Goal: Information Seeking & Learning: Learn about a topic

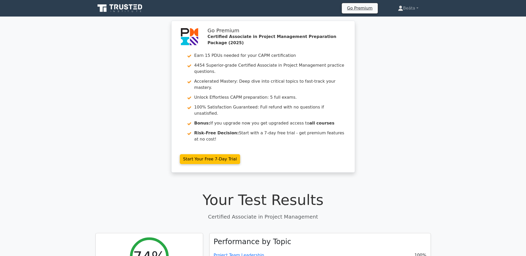
click at [117, 10] on icon at bounding box center [120, 8] width 50 height 10
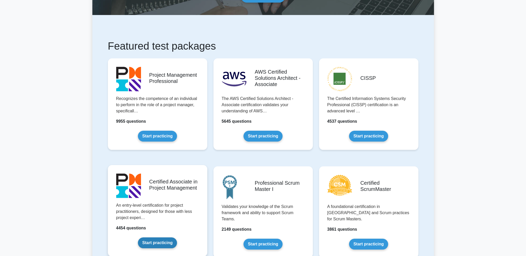
scroll to position [103, 0]
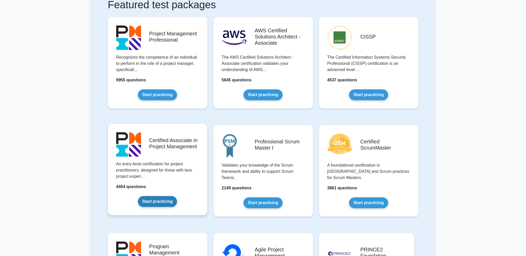
click at [158, 200] on link "Start practicing" at bounding box center [157, 201] width 39 height 11
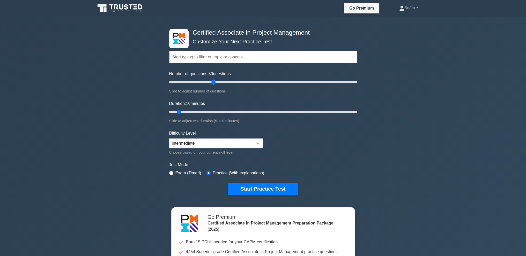
drag, startPoint x: 176, startPoint y: 81, endPoint x: 214, endPoint y: 84, distance: 38.2
type input "50"
click at [214, 84] on input "Number of questions: 50 questions" at bounding box center [263, 82] width 188 height 6
drag, startPoint x: 178, startPoint y: 111, endPoint x: 272, endPoint y: 124, distance: 94.5
type input "70"
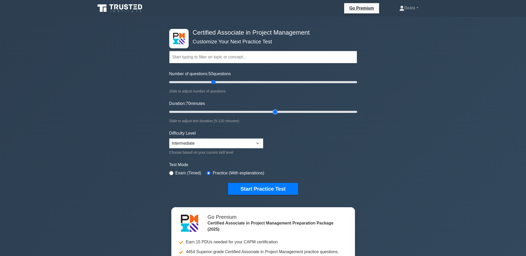
click at [272, 115] on input "Duration: 70 minutes" at bounding box center [263, 112] width 188 height 6
click at [256, 145] on select "Beginner Intermediate Expert" at bounding box center [216, 144] width 94 height 10
select select "expert"
click at [169, 139] on select "Beginner Intermediate Expert" at bounding box center [216, 144] width 94 height 10
click at [188, 173] on label "Exam (Timed)" at bounding box center [188, 173] width 26 height 6
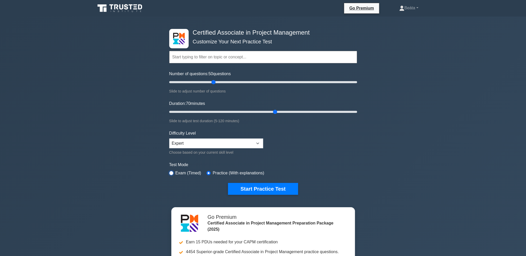
click at [172, 172] on input "radio" at bounding box center [171, 173] width 4 height 4
radio input "true"
click at [271, 188] on button "Start Practice Test" at bounding box center [263, 189] width 70 height 12
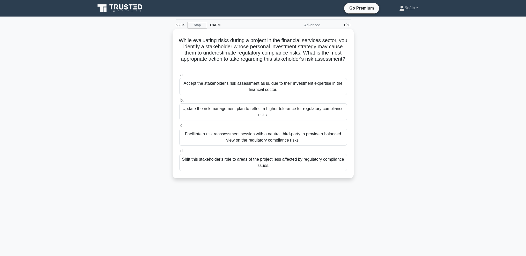
click at [314, 132] on div "Facilitate a risk reassessment session with a neutral third-party to provide a …" at bounding box center [263, 137] width 168 height 17
click at [179, 128] on input "c. Facilitate a risk reassessment session with a neutral third-party to provide…" at bounding box center [179, 125] width 0 height 3
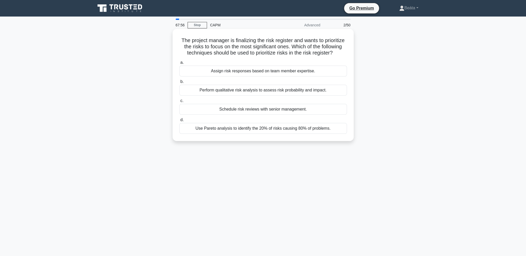
click at [333, 96] on div "Perform qualitative risk analysis to assess risk probability and impact." at bounding box center [263, 90] width 168 height 11
click at [179, 84] on input "b. Perform qualitative risk analysis to assess risk probability and impact." at bounding box center [179, 81] width 0 height 3
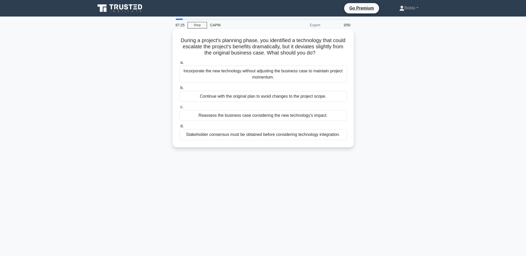
click at [285, 136] on div "Stakeholder consensus must be obtained before considering technology integratio…" at bounding box center [263, 134] width 168 height 11
click at [179, 128] on input "d. Stakeholder consensus must be obtained before considering technology integra…" at bounding box center [179, 126] width 0 height 3
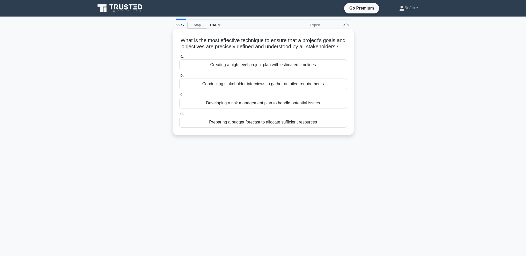
click at [337, 90] on div "Conducting stakeholder interviews to gather detailed requirements" at bounding box center [263, 84] width 168 height 11
click at [179, 77] on input "b. Conducting stakeholder interviews to gather detailed requirements" at bounding box center [179, 75] width 0 height 3
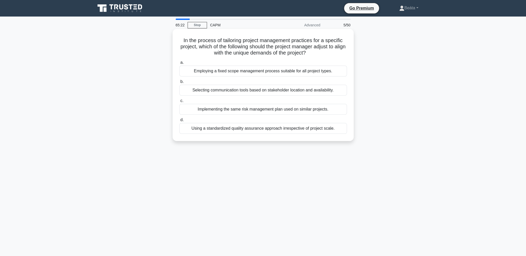
click at [287, 73] on div "Employing a fixed scope management process suitable for all project types." at bounding box center [263, 71] width 168 height 11
click at [179, 64] on input "a. Employing a fixed scope management process suitable for all project types." at bounding box center [179, 62] width 0 height 3
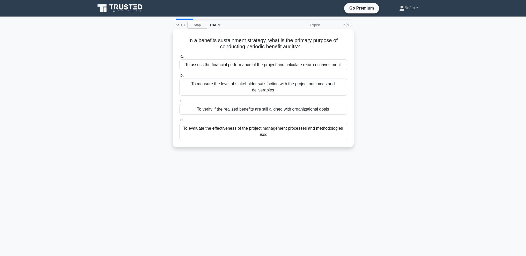
click at [317, 109] on div "To verify if the realized benefits are still aligned with organizational goals" at bounding box center [263, 109] width 168 height 11
click at [179, 103] on input "c. To verify if the realized benefits are still aligned with organizational goa…" at bounding box center [179, 100] width 0 height 3
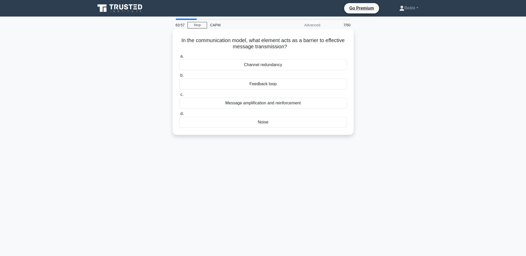
click at [290, 122] on div "Noise" at bounding box center [263, 122] width 168 height 11
click at [179, 116] on input "d. Noise" at bounding box center [179, 113] width 0 height 3
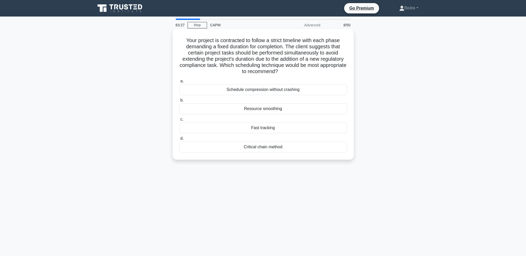
click at [312, 130] on div "Fast tracking" at bounding box center [263, 128] width 168 height 11
click at [179, 121] on input "c. Fast tracking" at bounding box center [179, 119] width 0 height 3
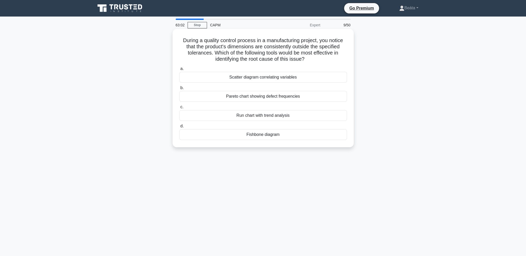
click at [301, 138] on div "Fishbone diagram" at bounding box center [263, 134] width 168 height 11
click at [179, 128] on input "d. Fishbone diagram" at bounding box center [179, 126] width 0 height 3
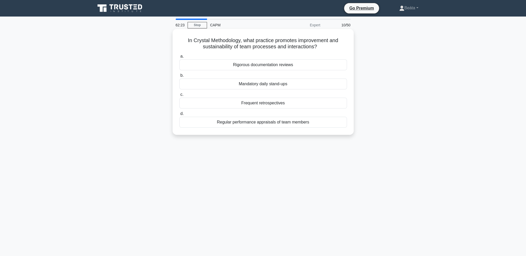
click at [325, 103] on div "Frequent retrospectives" at bounding box center [263, 103] width 168 height 11
click at [179, 96] on input "c. Frequent retrospectives" at bounding box center [179, 94] width 0 height 3
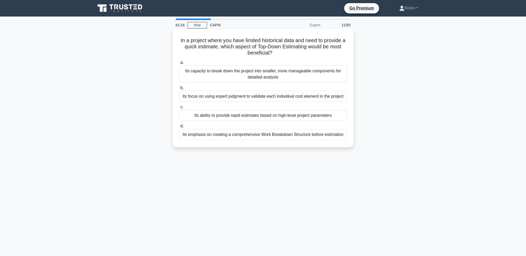
click at [333, 118] on div "Its ability to provide rapid estimates based on high-level project parameters" at bounding box center [263, 115] width 168 height 11
click at [179, 109] on input "c. Its ability to provide rapid estimates based on high-level project parameters" at bounding box center [179, 107] width 0 height 3
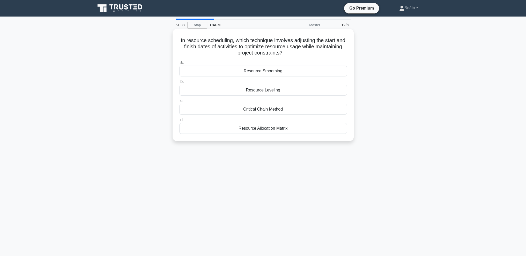
click at [305, 95] on div "Resource Leveling" at bounding box center [263, 90] width 168 height 11
click at [179, 84] on input "b. Resource Leveling" at bounding box center [179, 81] width 0 height 3
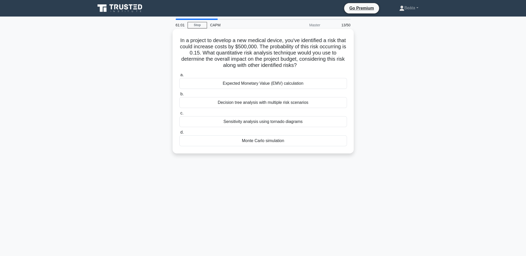
click at [298, 83] on div "Expected Monetary Value (EMV) calculation" at bounding box center [263, 83] width 168 height 11
click at [179, 77] on input "a. Expected Monetary Value (EMV) calculation" at bounding box center [179, 74] width 0 height 3
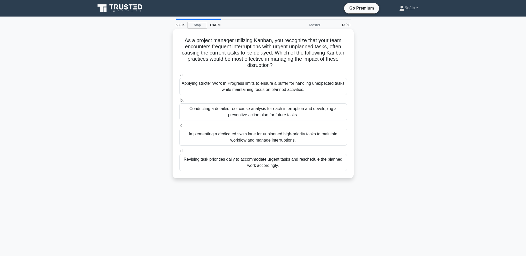
click at [334, 85] on div "Applying stricter Work In Progress limits to ensure a buffer for handling unexp…" at bounding box center [263, 86] width 168 height 17
click at [179, 77] on input "a. Applying stricter Work In Progress limits to ensure a buffer for handling un…" at bounding box center [179, 74] width 0 height 3
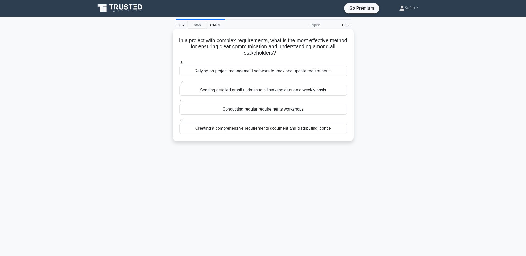
click at [321, 129] on div "Creating a comprehensive requirements document and distributing it once" at bounding box center [263, 128] width 168 height 11
click at [179, 122] on input "d. Creating a comprehensive requirements document and distributing it once" at bounding box center [179, 119] width 0 height 3
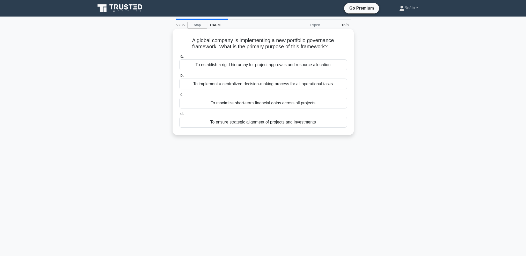
click at [317, 124] on div "To ensure strategic alignment of projects and investments" at bounding box center [263, 122] width 168 height 11
click at [179, 116] on input "d. To ensure strategic alignment of projects and investments" at bounding box center [179, 113] width 0 height 3
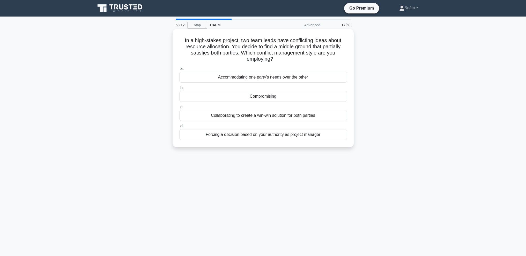
click at [302, 98] on div "Compromising" at bounding box center [263, 96] width 168 height 11
click at [179, 90] on input "b. Compromising" at bounding box center [179, 87] width 0 height 3
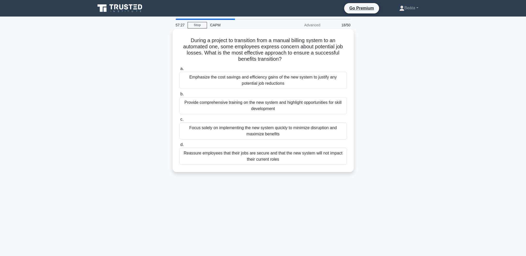
click at [277, 162] on div "Reassure employees that their jobs are secure and that the new system will not …" at bounding box center [263, 156] width 168 height 17
click at [179, 147] on input "d. Reassure employees that their jobs are secure and that the new system will n…" at bounding box center [179, 144] width 0 height 3
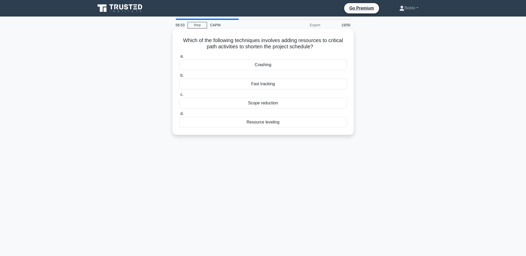
click at [288, 64] on div "Crashing" at bounding box center [263, 64] width 168 height 11
click at [179, 58] on input "a. Crashing" at bounding box center [179, 56] width 0 height 3
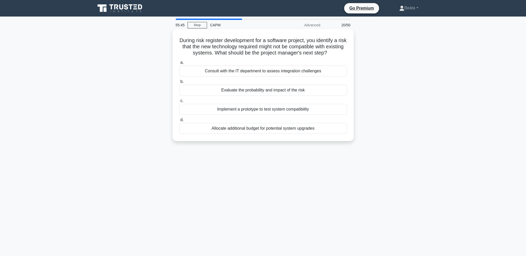
click at [314, 93] on div "Evaluate the probability and impact of the risk" at bounding box center [263, 90] width 168 height 11
click at [179, 84] on input "b. Evaluate the probability and impact of the risk" at bounding box center [179, 81] width 0 height 3
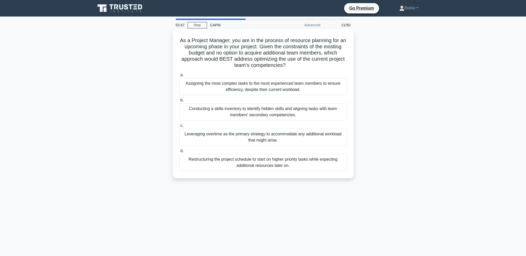
click at [324, 108] on div "Conducting a skills inventory to identify hidden skills and aligning tasks with…" at bounding box center [263, 111] width 168 height 17
click at [179, 102] on input "b. Conducting a skills inventory to identify hidden skills and aligning tasks w…" at bounding box center [179, 100] width 0 height 3
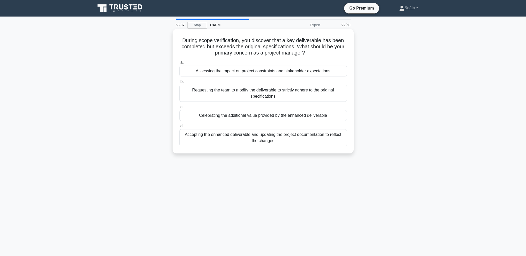
click at [302, 74] on div "Assessing the impact on project constraints and stakeholder expectations" at bounding box center [263, 71] width 168 height 11
click at [179, 64] on input "a. Assessing the impact on project constraints and stakeholder expectations" at bounding box center [179, 62] width 0 height 3
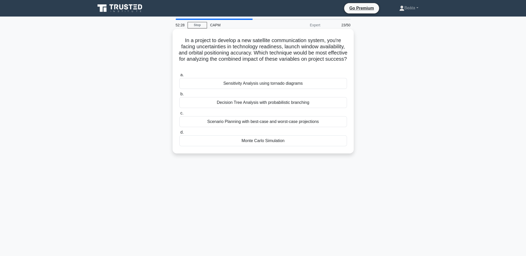
click at [312, 103] on div "Decision Tree Analysis with probabilistic branching" at bounding box center [263, 102] width 168 height 11
click at [179, 96] on input "b. Decision Tree Analysis with probabilistic branching" at bounding box center [179, 94] width 0 height 3
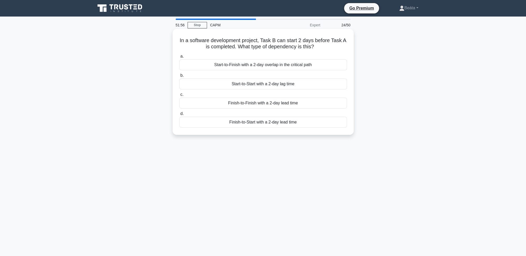
click at [315, 67] on div "Start-to-Finish with a 2-day overlap in the critical path" at bounding box center [263, 64] width 168 height 11
click at [179, 58] on input "a. Start-to-Finish with a 2-day overlap in the critical path" at bounding box center [179, 56] width 0 height 3
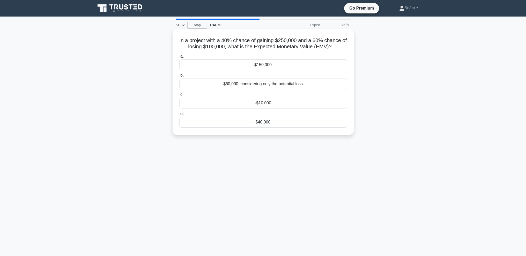
click at [272, 123] on div "$40,000" at bounding box center [263, 122] width 168 height 11
click at [179, 116] on input "d. $40,000" at bounding box center [179, 113] width 0 height 3
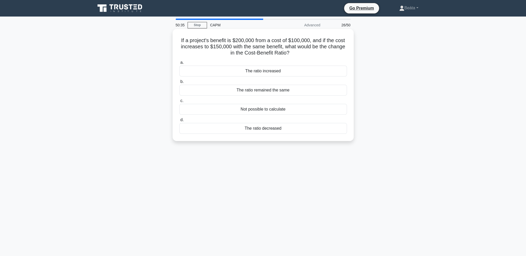
click at [275, 129] on div "The ratio decreased" at bounding box center [263, 128] width 168 height 11
click at [179, 122] on input "d. The ratio decreased" at bounding box center [179, 119] width 0 height 3
click at [289, 75] on div "1.14 weeks" at bounding box center [263, 71] width 168 height 11
click at [179, 64] on input "a. 1.14 weeks" at bounding box center [179, 62] width 0 height 3
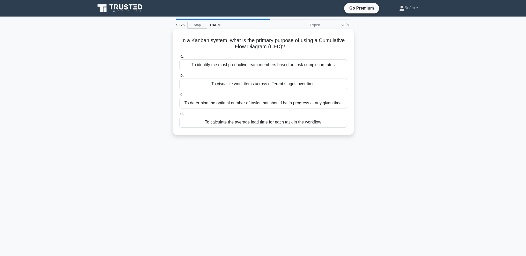
click at [317, 85] on div "To visualize work items across different stages over time" at bounding box center [263, 84] width 168 height 11
click at [179, 77] on input "b. To visualize work items across different stages over time" at bounding box center [179, 75] width 0 height 3
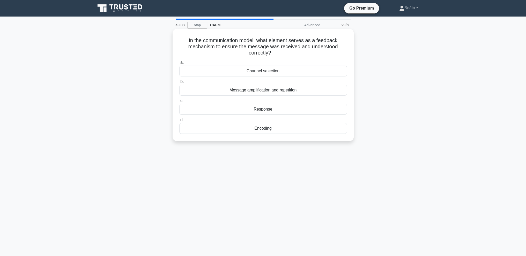
click at [295, 93] on div "Message amplification and repetition" at bounding box center [263, 90] width 168 height 11
click at [179, 84] on input "b. Message amplification and repetition" at bounding box center [179, 81] width 0 height 3
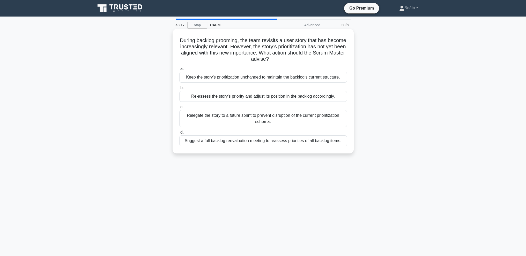
click at [335, 99] on div "Re-assess the story’s priority and adjust its position in the backlog according…" at bounding box center [263, 96] width 168 height 11
click at [179, 90] on input "b. Re-assess the story’s priority and adjust its position in the backlog accord…" at bounding box center [179, 87] width 0 height 3
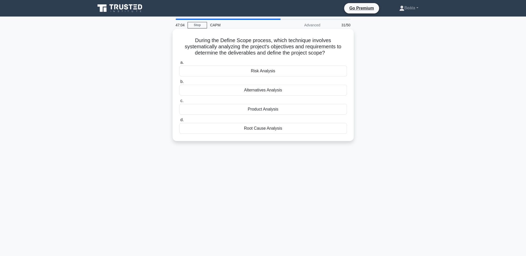
click at [286, 77] on div "a. Risk Analysis b. Alternatives Analysis c. d." at bounding box center [263, 96] width 174 height 77
click at [287, 70] on div "Risk Analysis" at bounding box center [263, 71] width 168 height 11
click at [179, 64] on input "a. Risk Analysis" at bounding box center [179, 62] width 0 height 3
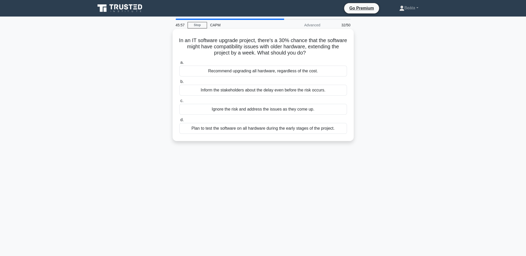
click at [303, 112] on div "Ignore the risk and address the issues as they come up." at bounding box center [263, 109] width 168 height 11
click at [179, 103] on input "c. Ignore the risk and address the issues as they come up." at bounding box center [179, 100] width 0 height 3
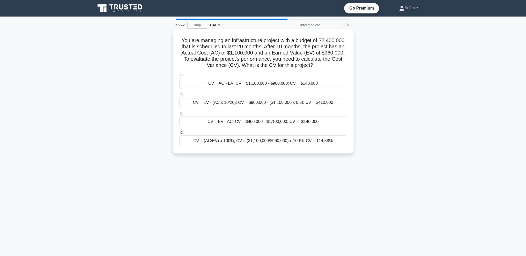
click at [337, 122] on div "CV = EV - AC; CV = $960,000 - $1,100,000; CV = -$140,000" at bounding box center [263, 121] width 168 height 11
click at [179, 115] on input "c. CV = EV - AC; CV = $960,000 - $1,100,000; CV = -$140,000" at bounding box center [179, 113] width 0 height 3
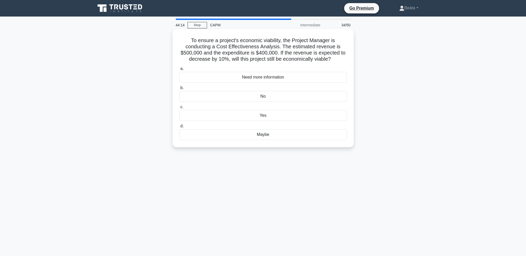
click at [280, 78] on div "Need more information" at bounding box center [263, 77] width 168 height 11
click at [179, 71] on input "a. Need more information" at bounding box center [179, 68] width 0 height 3
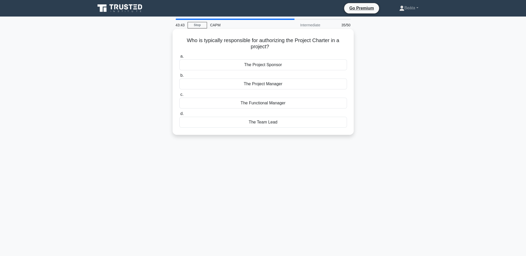
click at [279, 67] on div "The Project Sponsor" at bounding box center [263, 64] width 168 height 11
click at [179, 58] on input "a. The Project Sponsor" at bounding box center [179, 56] width 0 height 3
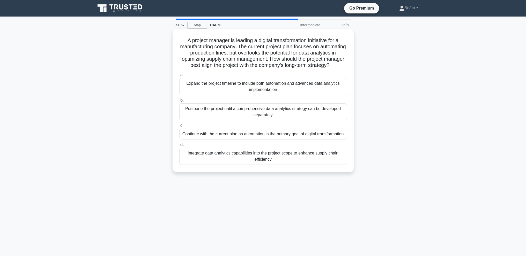
click at [316, 140] on div "Continue with the current plan as automation is the primary goal of digital tra…" at bounding box center [263, 134] width 168 height 11
click at [179, 128] on input "c. Continue with the current plan as automation is the primary goal of digital …" at bounding box center [179, 125] width 0 height 3
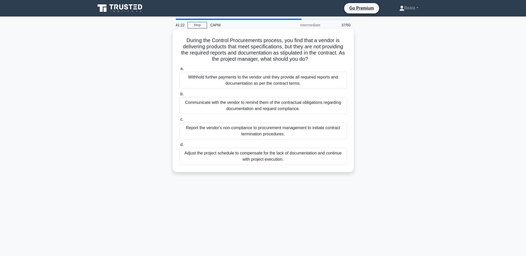
click at [332, 108] on div "Communicate with the vendor to remind them of the contractual obligations regar…" at bounding box center [263, 105] width 168 height 17
click at [179, 96] on input "b. Communicate with the vendor to remind them of the contractual obligations re…" at bounding box center [179, 94] width 0 height 3
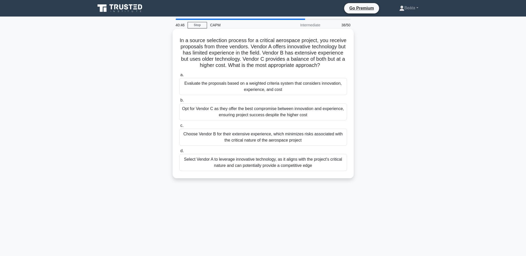
click at [335, 88] on div "Evaluate the proposals based on a weighted criteria system that considers innov…" at bounding box center [263, 86] width 168 height 17
click at [179, 77] on input "a. Evaluate the proposals based on a weighted criteria system that considers in…" at bounding box center [179, 74] width 0 height 3
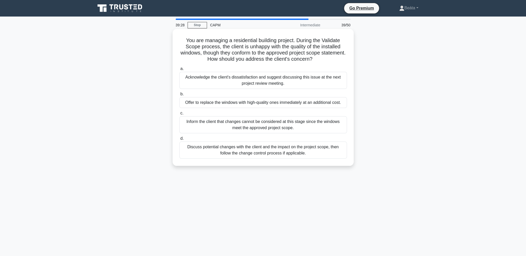
click at [293, 153] on div "Discuss potential changes with the client and the impact on the project scope, …" at bounding box center [263, 150] width 168 height 17
click at [179, 140] on input "d. Discuss potential changes with the client and the impact on the project scop…" at bounding box center [179, 138] width 0 height 3
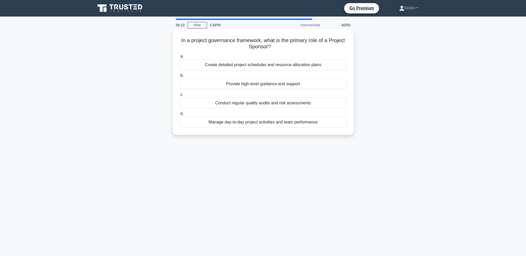
click at [268, 86] on div "Provide high-level guidance and support" at bounding box center [263, 84] width 168 height 11
click at [179, 77] on input "b. Provide high-level guidance and support" at bounding box center [179, 75] width 0 height 3
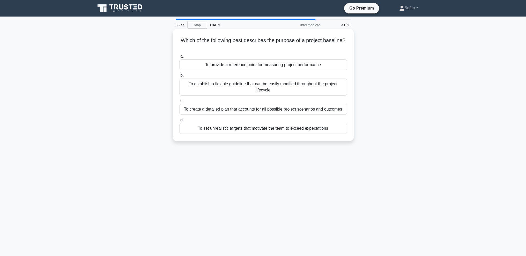
click at [287, 67] on div "To provide a reference point for measuring project performance" at bounding box center [263, 64] width 168 height 11
click at [179, 58] on input "a. To provide a reference point for measuring project performance" at bounding box center [179, 56] width 0 height 3
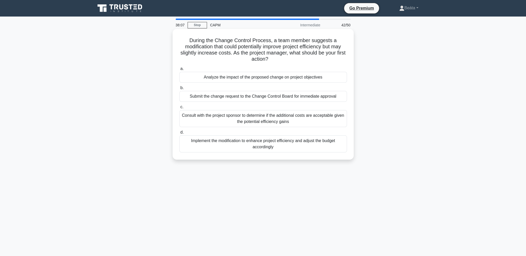
click at [311, 79] on div "Analyze the impact of the proposed change on project objectives" at bounding box center [263, 77] width 168 height 11
click at [179, 71] on input "a. Analyze the impact of the proposed change on project objectives" at bounding box center [179, 68] width 0 height 3
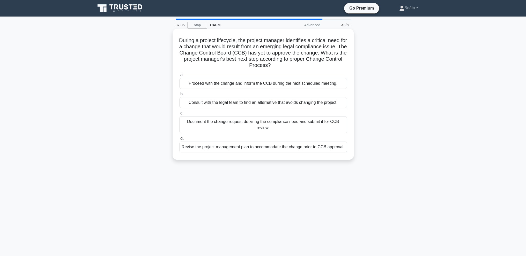
click at [320, 122] on div "Document the change request detailing the compliance need and submit it for CCB…" at bounding box center [263, 124] width 168 height 17
click at [179, 115] on input "c. Document the change request detailing the compliance need and submit it for …" at bounding box center [179, 113] width 0 height 3
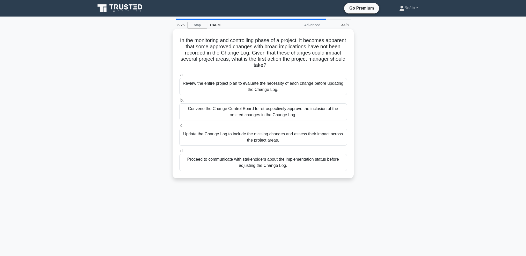
click at [325, 140] on div "Update the Change Log to include the missing changes and assess their impact ac…" at bounding box center [263, 137] width 168 height 17
click at [179, 128] on input "c. Update the Change Log to include the missing changes and assess their impact…" at bounding box center [179, 125] width 0 height 3
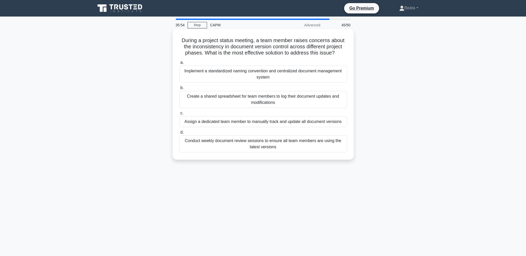
click at [293, 79] on div "Implement a standardized naming convention and centralized document management …" at bounding box center [263, 74] width 168 height 17
click at [179, 64] on input "a. Implement a standardized naming convention and centralized document manageme…" at bounding box center [179, 62] width 0 height 3
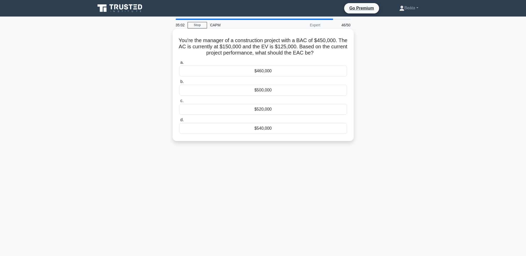
click at [274, 128] on div "$540,000" at bounding box center [263, 128] width 168 height 11
click at [179, 122] on input "d. $540,000" at bounding box center [179, 119] width 0 height 3
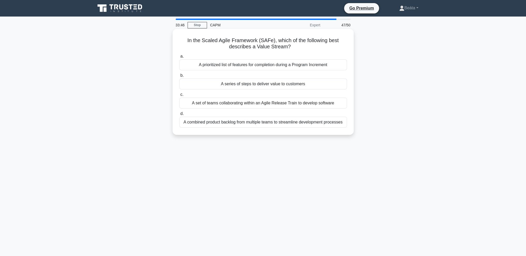
click at [269, 105] on div "A set of teams collaborating within an Agile Release Train to develop software" at bounding box center [263, 103] width 168 height 11
click at [179, 96] on input "c. A set of teams collaborating within an Agile Release Train to develop softwa…" at bounding box center [179, 94] width 0 height 3
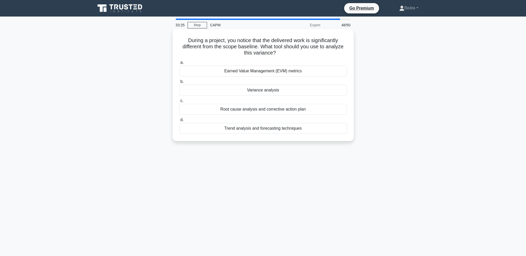
click at [277, 109] on div "Root cause analysis and corrective action plan" at bounding box center [263, 109] width 168 height 11
click at [179, 103] on input "c. Root cause analysis and corrective action plan" at bounding box center [179, 100] width 0 height 3
click at [294, 74] on div "Finish-to-Start with lead time" at bounding box center [263, 71] width 168 height 11
click at [179, 64] on input "a. Finish-to-Start with lead time" at bounding box center [179, 62] width 0 height 3
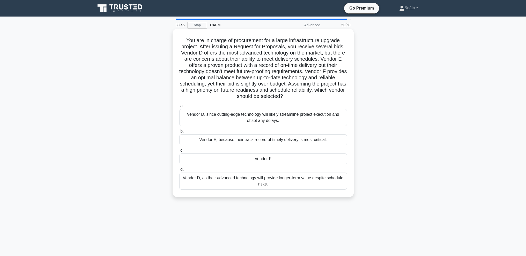
click at [291, 161] on div "Vendor F" at bounding box center [263, 159] width 168 height 11
click at [179, 152] on input "c. Vendor F" at bounding box center [179, 150] width 0 height 3
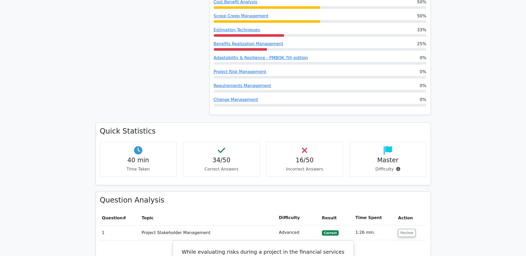
scroll to position [543, 0]
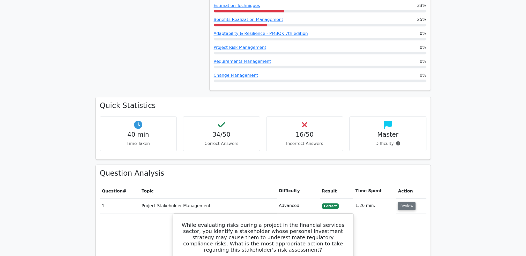
click at [401, 202] on button "Review" at bounding box center [407, 206] width 18 height 8
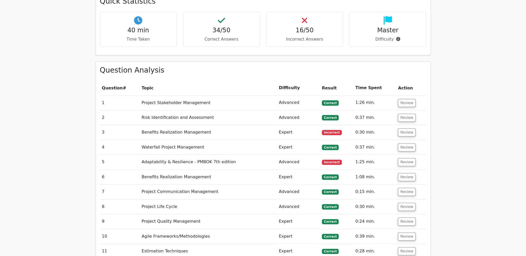
scroll to position [647, 0]
click at [406, 128] on button "Review" at bounding box center [407, 132] width 18 height 8
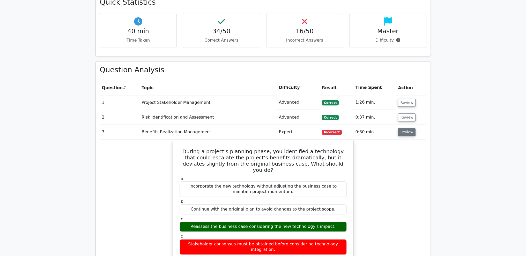
click at [402, 128] on button "Review" at bounding box center [407, 132] width 18 height 8
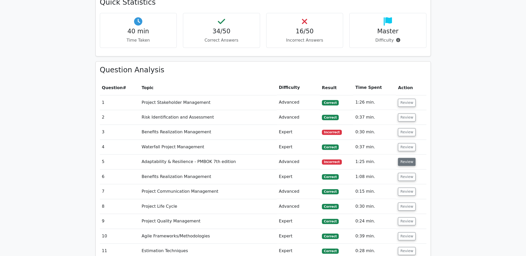
click at [408, 158] on button "Review" at bounding box center [407, 162] width 18 height 8
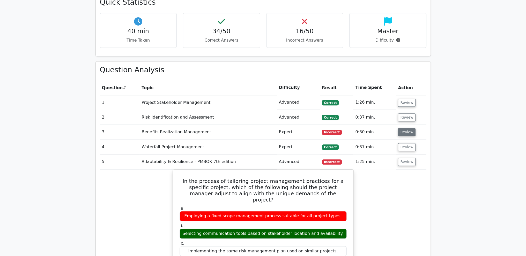
click at [406, 128] on button "Review" at bounding box center [407, 132] width 18 height 8
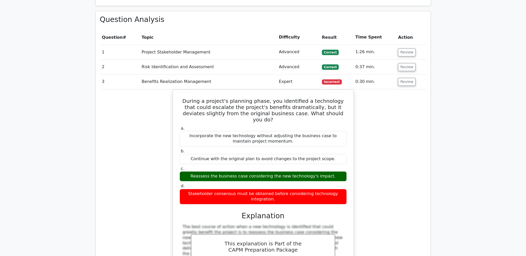
scroll to position [698, 0]
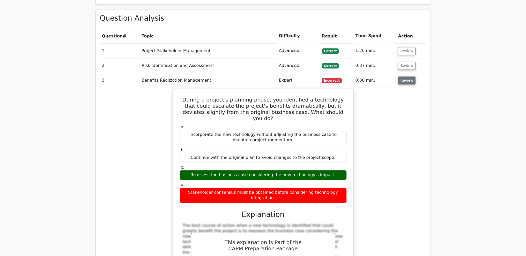
click at [407, 77] on button "Review" at bounding box center [407, 81] width 18 height 8
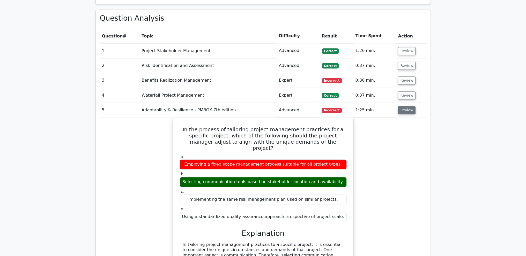
click at [409, 106] on button "Review" at bounding box center [407, 110] width 18 height 8
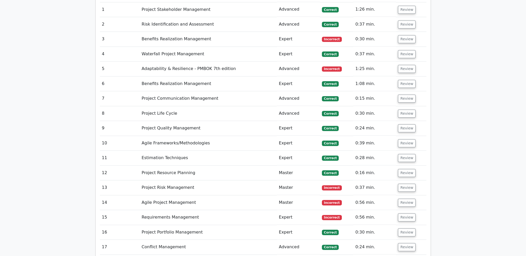
scroll to position [750, 0]
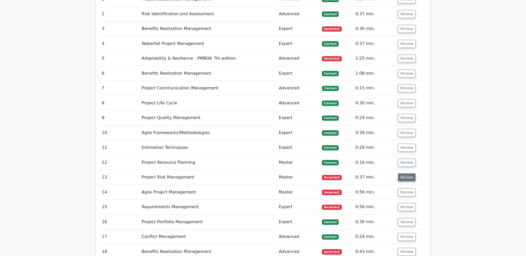
click at [406, 174] on button "Review" at bounding box center [407, 178] width 18 height 8
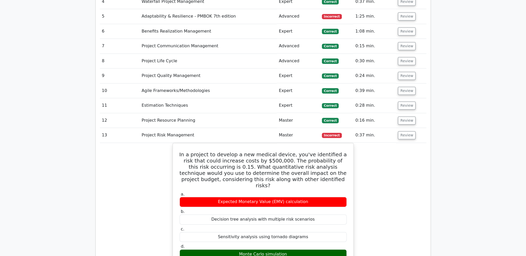
scroll to position [802, 0]
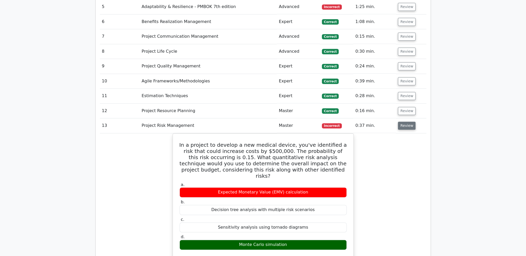
click at [408, 122] on button "Review" at bounding box center [407, 126] width 18 height 8
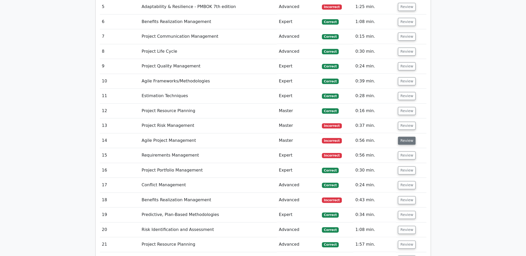
click at [405, 137] on button "Review" at bounding box center [407, 141] width 18 height 8
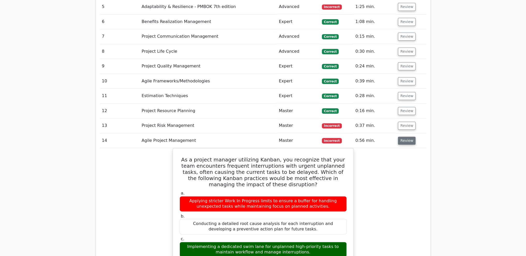
click at [405, 137] on button "Review" at bounding box center [407, 141] width 18 height 8
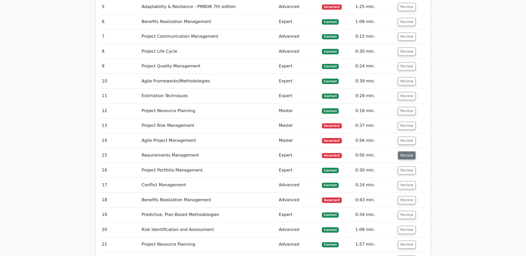
click at [410, 152] on button "Review" at bounding box center [407, 156] width 18 height 8
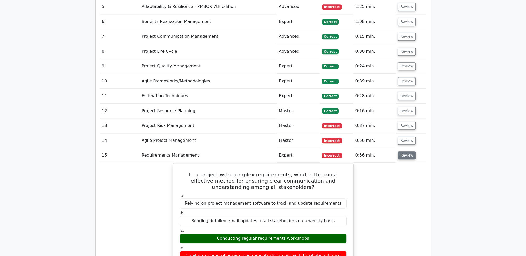
click at [411, 152] on button "Review" at bounding box center [407, 156] width 18 height 8
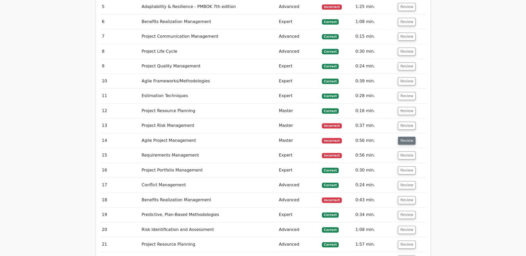
click at [404, 137] on button "Review" at bounding box center [407, 141] width 18 height 8
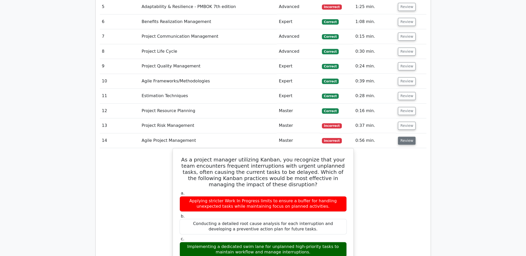
click at [404, 137] on button "Review" at bounding box center [407, 141] width 18 height 8
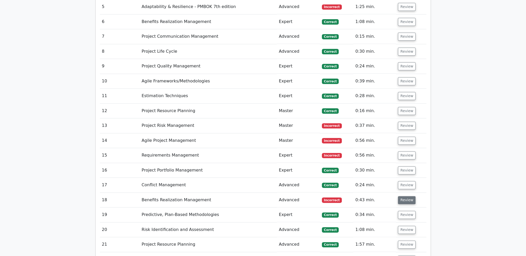
click at [404, 196] on button "Review" at bounding box center [407, 200] width 18 height 8
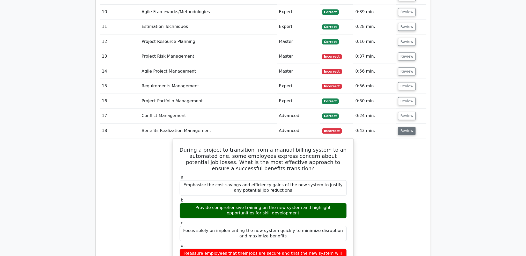
scroll to position [880, 0]
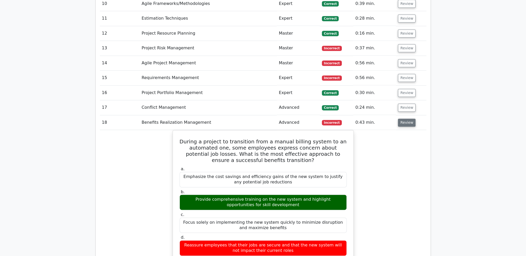
click at [402, 119] on button "Review" at bounding box center [407, 123] width 18 height 8
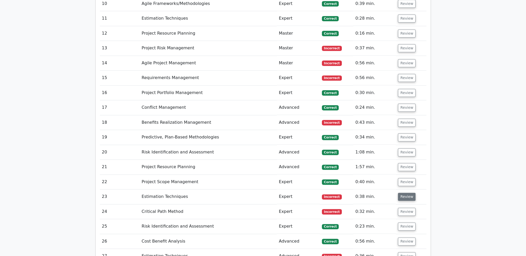
click at [407, 193] on button "Review" at bounding box center [407, 197] width 18 height 8
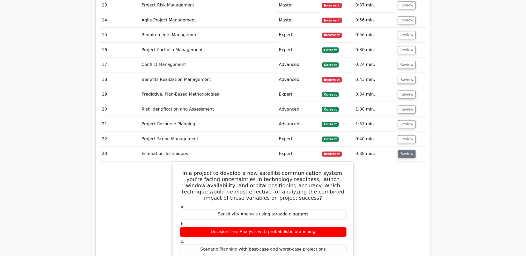
scroll to position [931, 0]
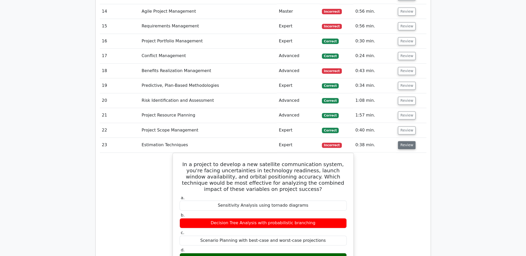
click at [401, 141] on button "Review" at bounding box center [407, 145] width 18 height 8
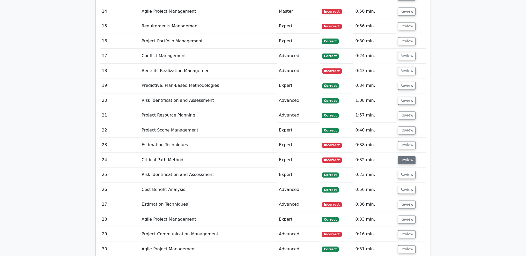
click at [406, 156] on button "Review" at bounding box center [407, 160] width 18 height 8
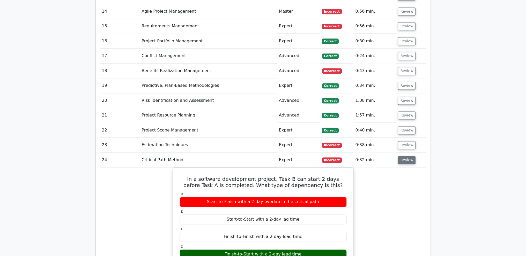
click at [405, 156] on button "Review" at bounding box center [407, 160] width 18 height 8
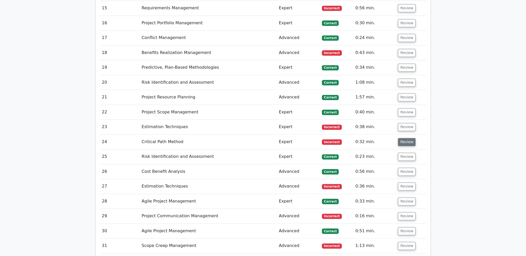
scroll to position [957, 0]
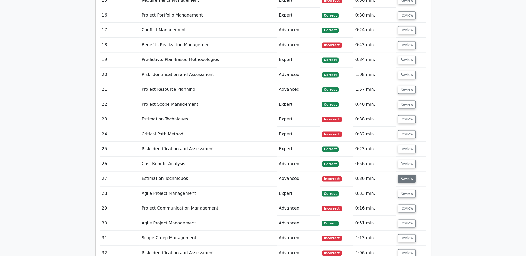
click at [407, 175] on button "Review" at bounding box center [407, 179] width 18 height 8
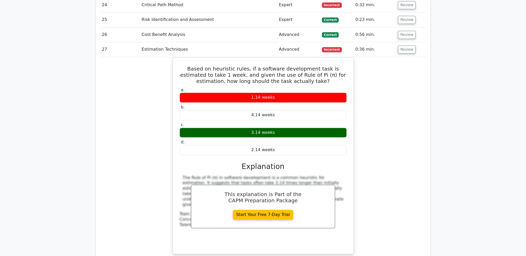
scroll to position [1061, 0]
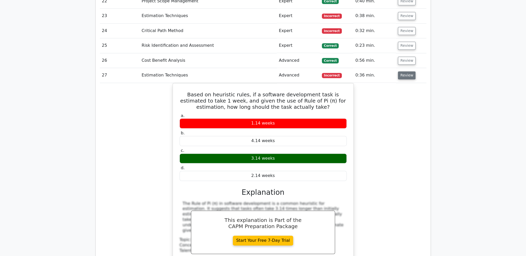
click at [408, 71] on button "Review" at bounding box center [407, 75] width 18 height 8
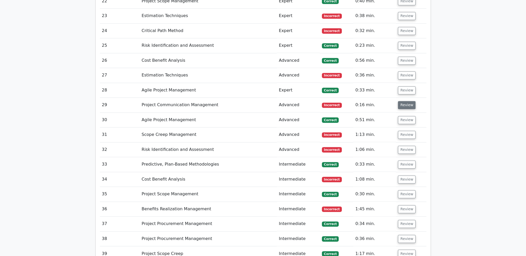
click at [407, 101] on button "Review" at bounding box center [407, 105] width 18 height 8
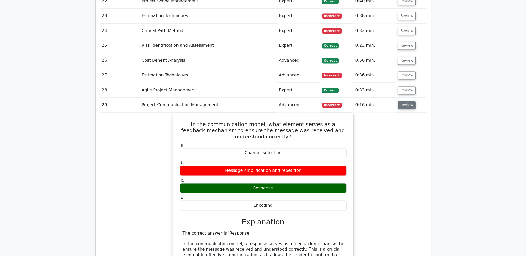
click at [407, 101] on button "Review" at bounding box center [407, 105] width 18 height 8
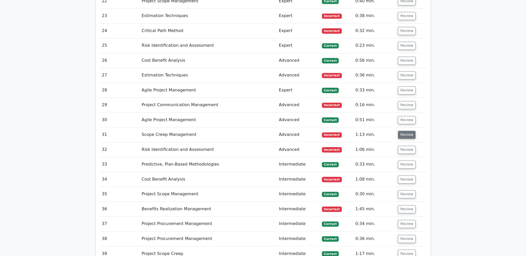
click at [402, 131] on button "Review" at bounding box center [407, 135] width 18 height 8
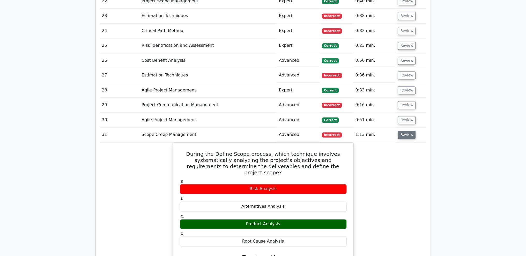
click at [402, 131] on button "Review" at bounding box center [407, 135] width 18 height 8
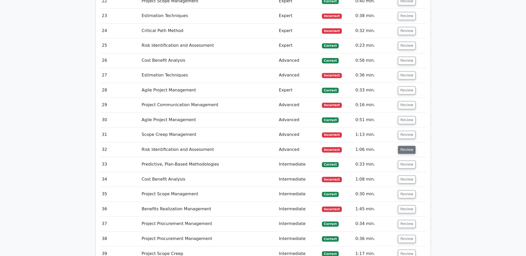
click at [407, 146] on button "Review" at bounding box center [407, 150] width 18 height 8
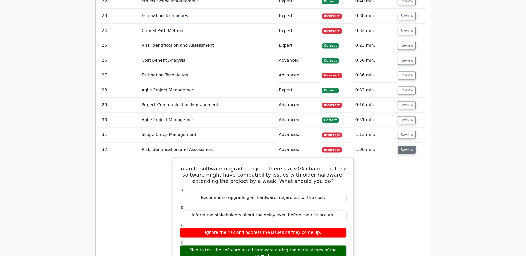
click at [407, 146] on button "Review" at bounding box center [407, 150] width 18 height 8
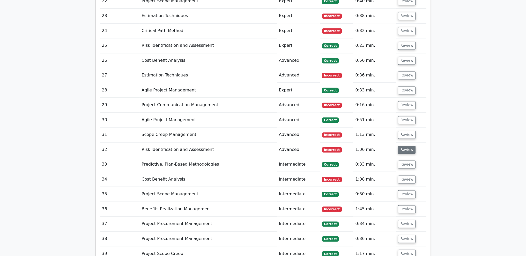
scroll to position [1086, 0]
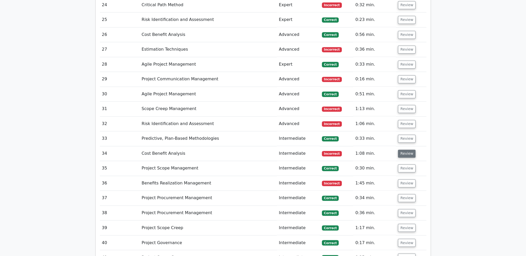
click at [407, 150] on button "Review" at bounding box center [407, 154] width 18 height 8
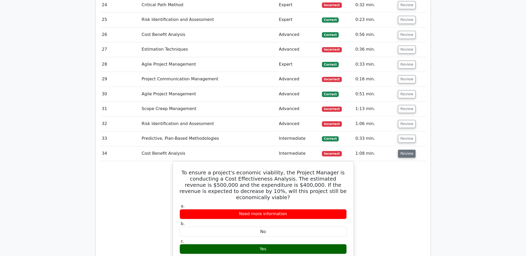
click at [407, 150] on button "Review" at bounding box center [407, 154] width 18 height 8
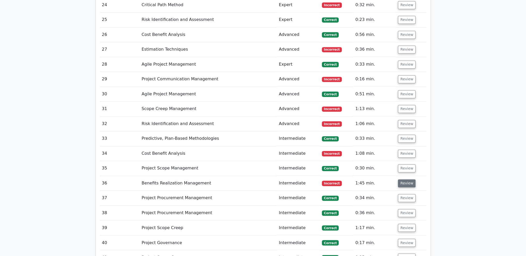
click at [408, 180] on button "Review" at bounding box center [407, 184] width 18 height 8
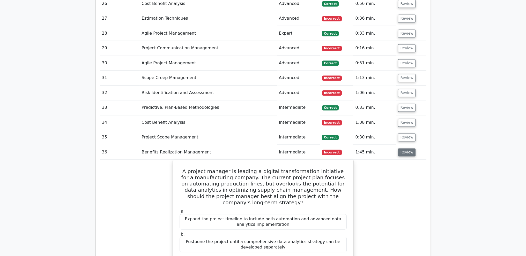
scroll to position [1138, 0]
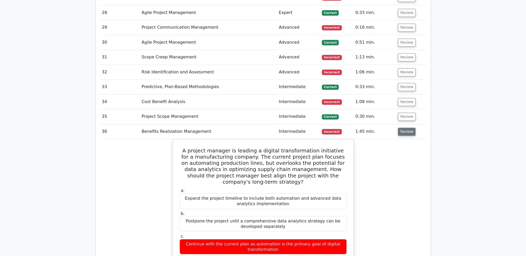
click at [406, 128] on button "Review" at bounding box center [407, 132] width 18 height 8
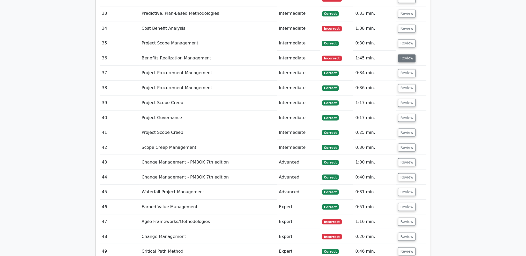
scroll to position [1242, 0]
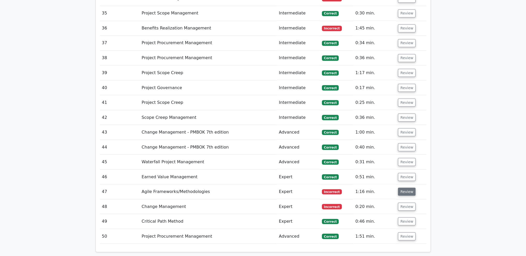
click at [404, 188] on button "Review" at bounding box center [407, 192] width 18 height 8
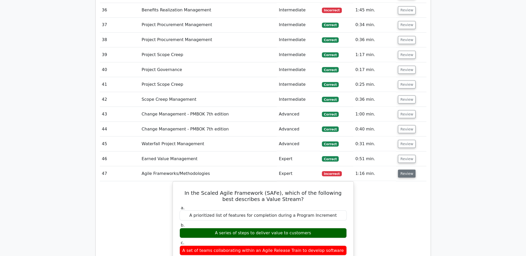
scroll to position [1268, 0]
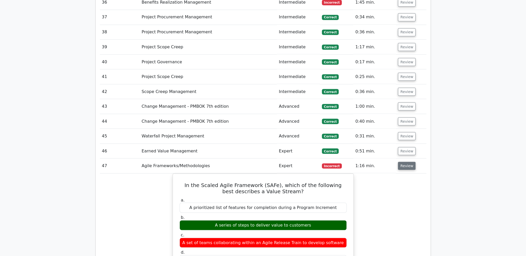
click at [406, 162] on button "Review" at bounding box center [407, 166] width 18 height 8
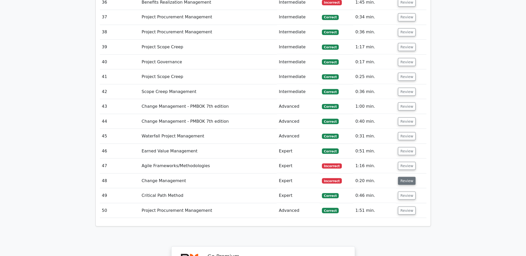
click at [407, 177] on button "Review" at bounding box center [407, 181] width 18 height 8
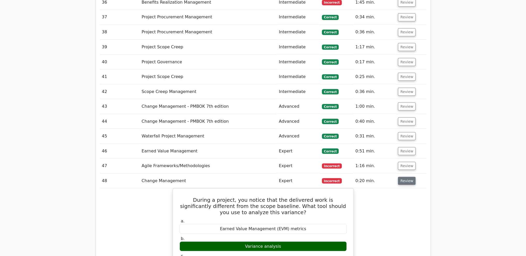
click at [407, 177] on button "Review" at bounding box center [407, 181] width 18 height 8
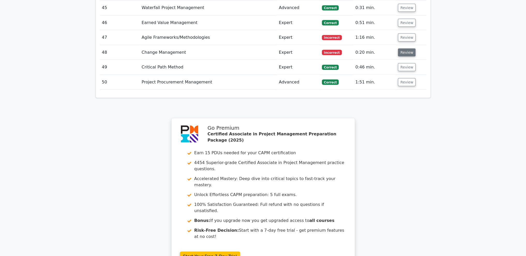
scroll to position [1397, 0]
